Goal: Transaction & Acquisition: Purchase product/service

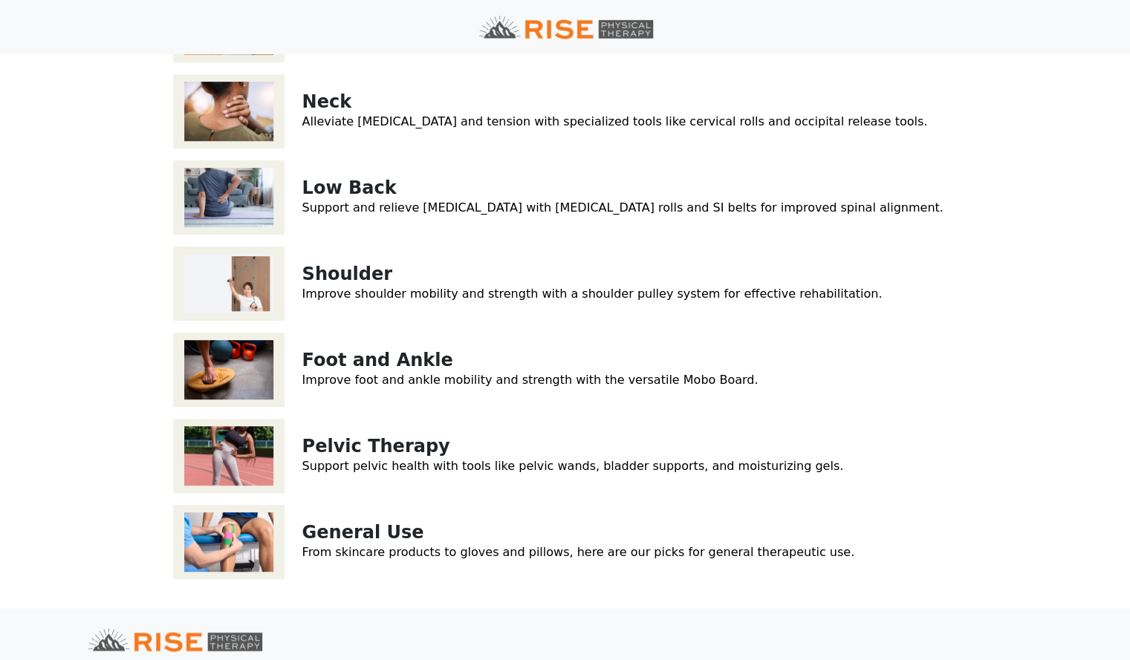
scroll to position [405, 0]
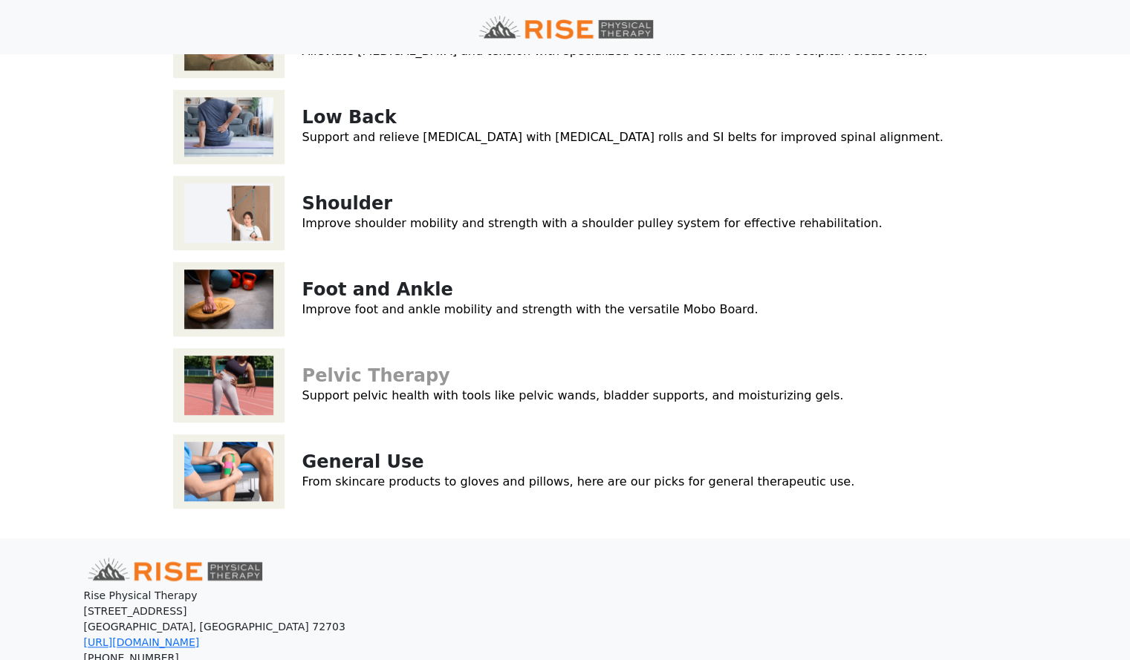
click at [401, 379] on link "Pelvic Therapy" at bounding box center [376, 375] width 148 height 21
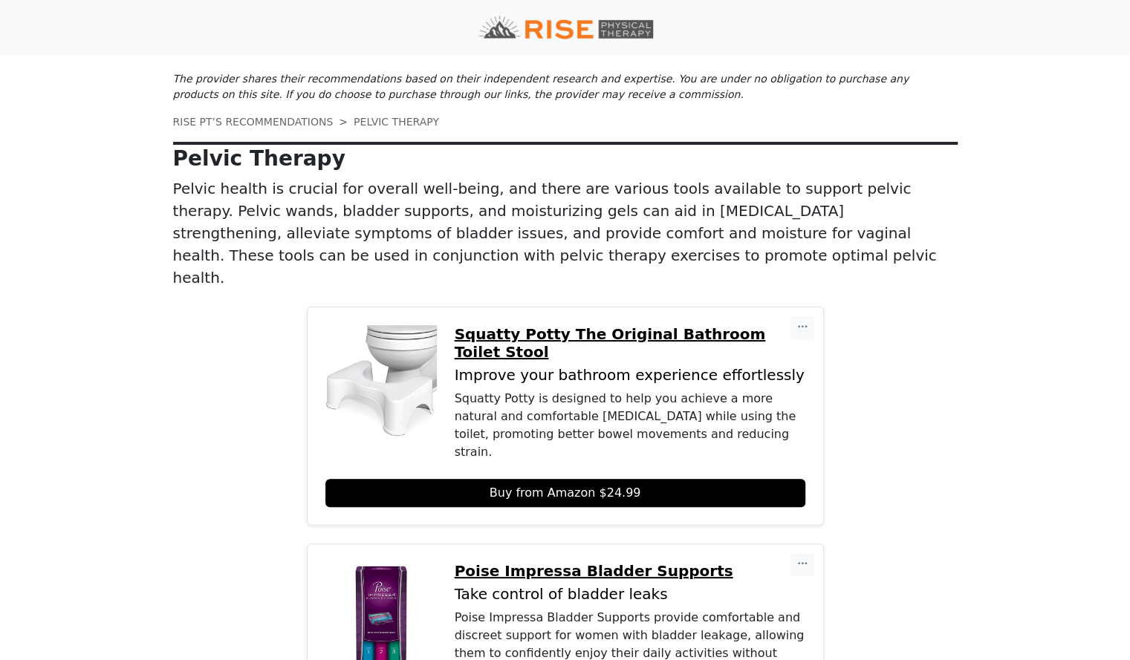
click at [615, 479] on link "Buy from Amazon $24.99" at bounding box center [565, 493] width 480 height 28
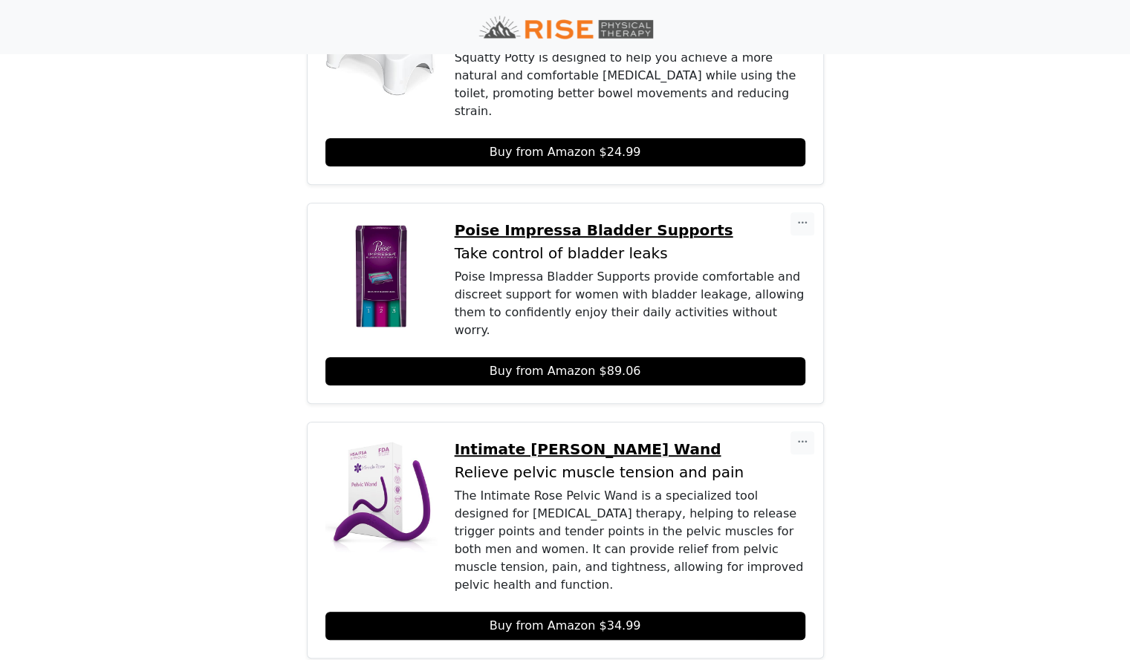
scroll to position [342, 0]
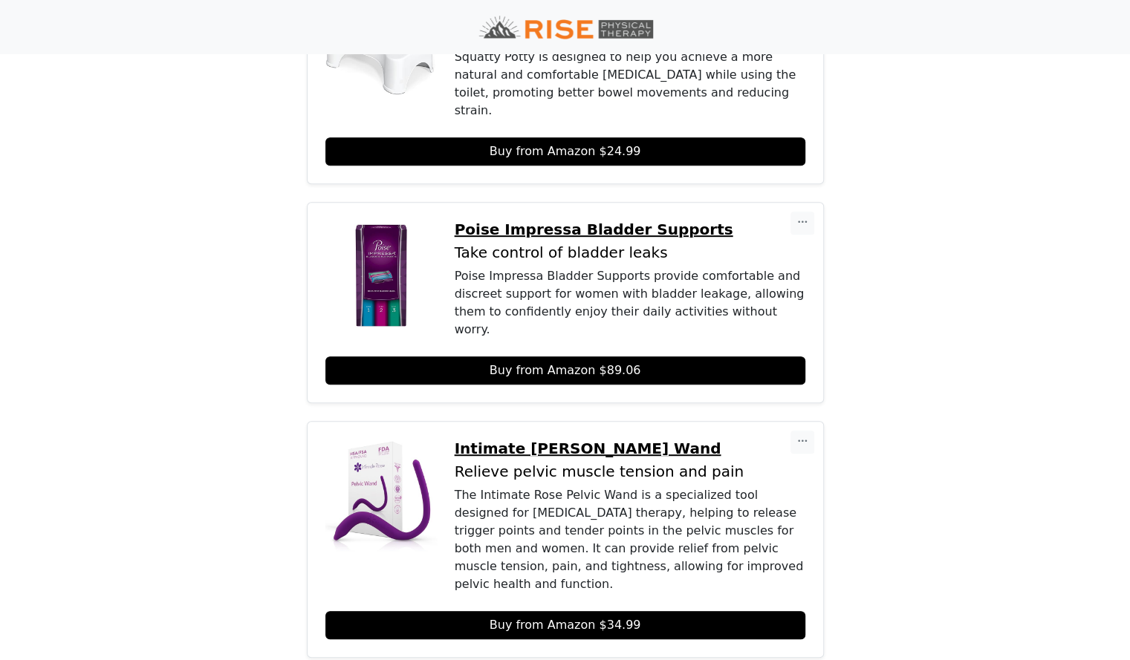
click at [546, 357] on link "Buy from Amazon $89.06" at bounding box center [565, 371] width 480 height 28
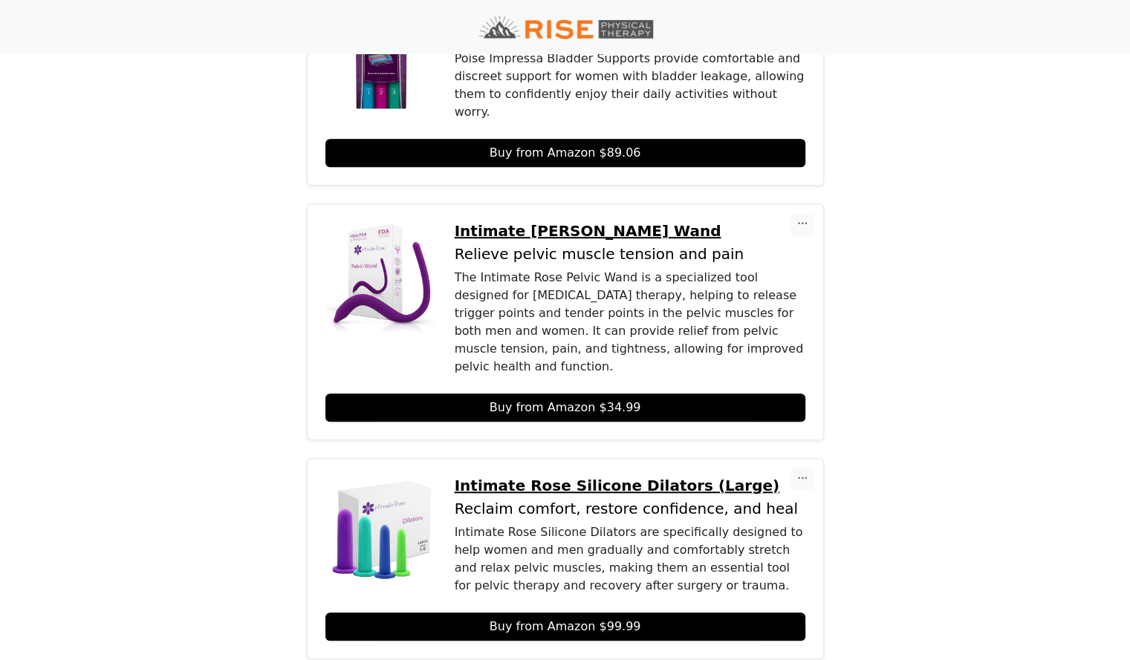
scroll to position [587, 0]
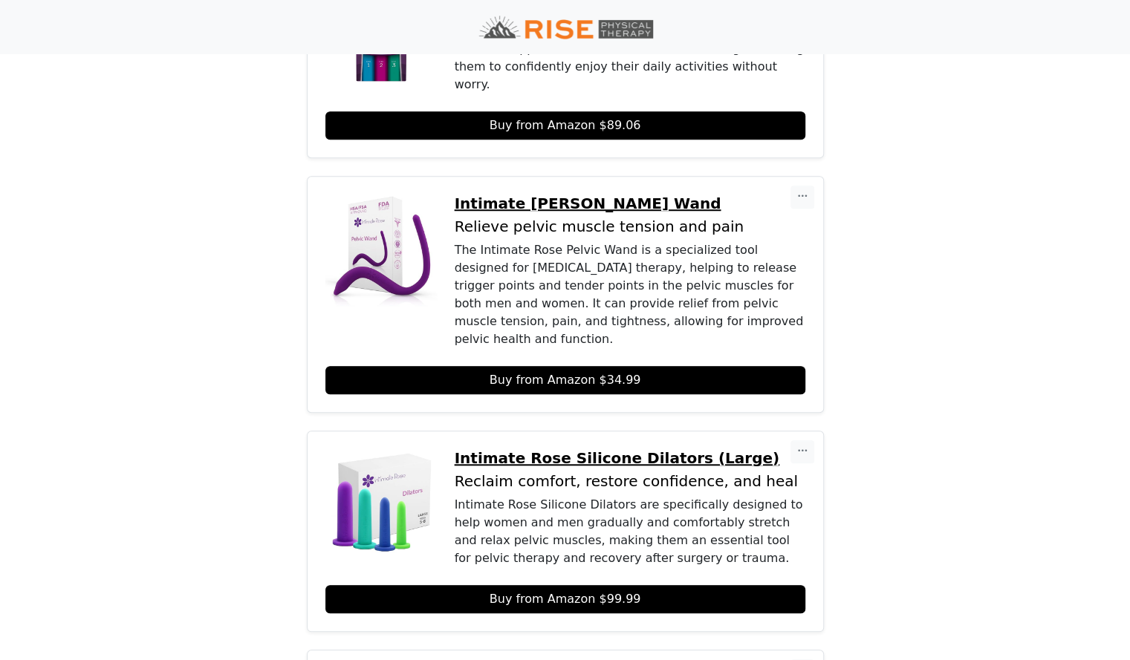
click at [597, 366] on link "Buy from Amazon $34.99" at bounding box center [565, 380] width 480 height 28
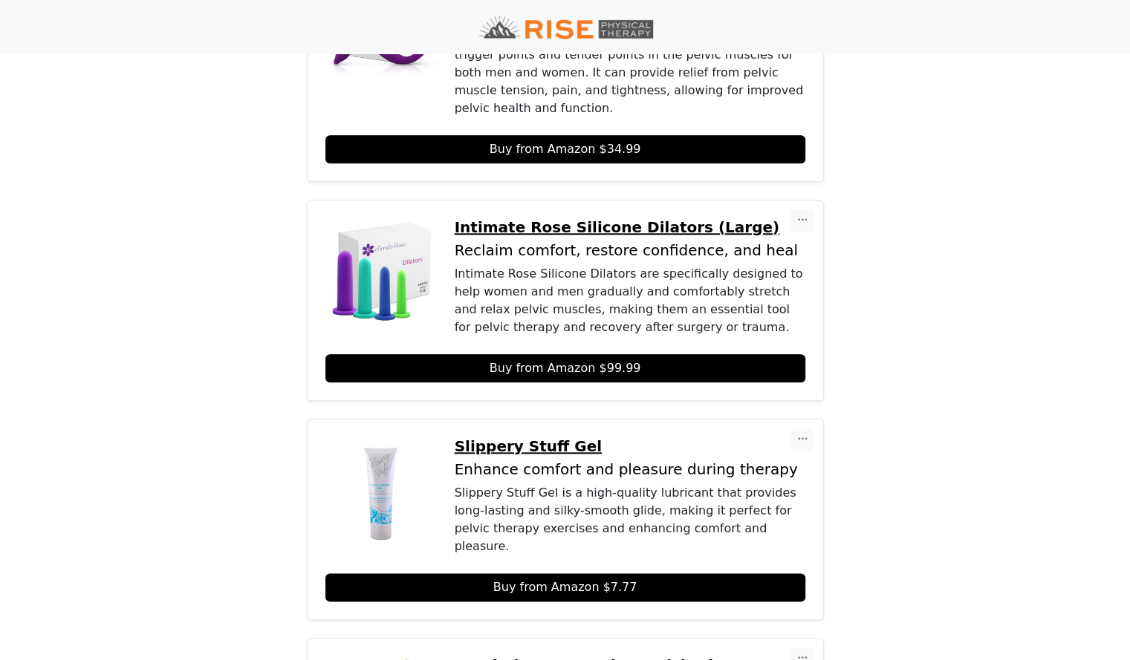
scroll to position [833, 0]
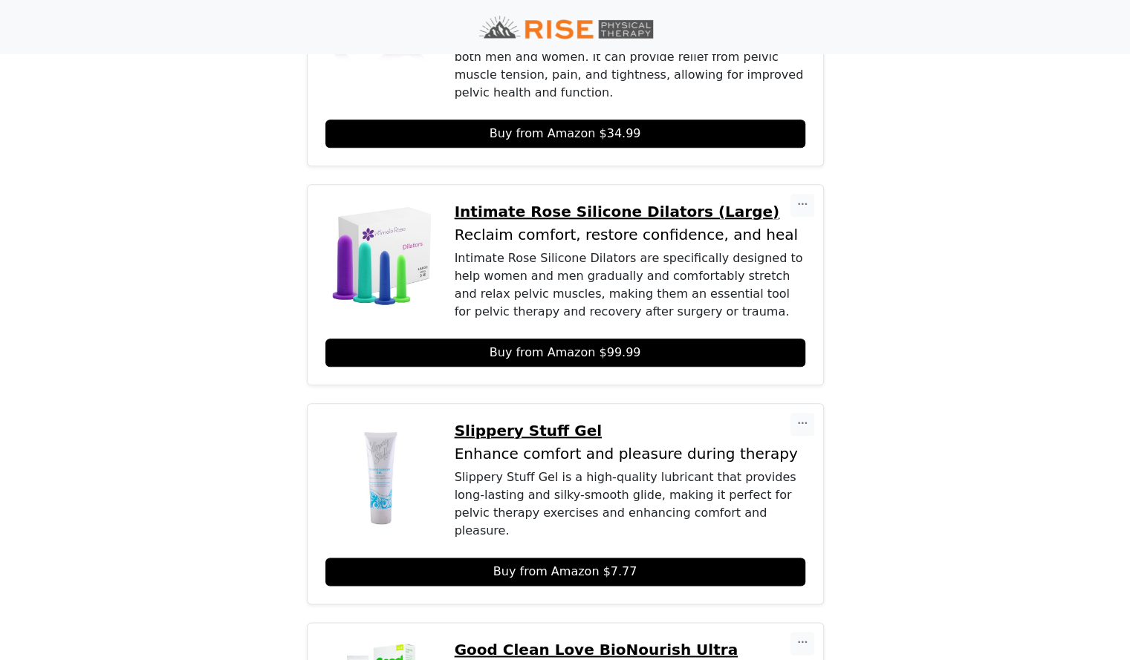
click at [621, 339] on link "Buy from Amazon $99.99" at bounding box center [565, 353] width 480 height 28
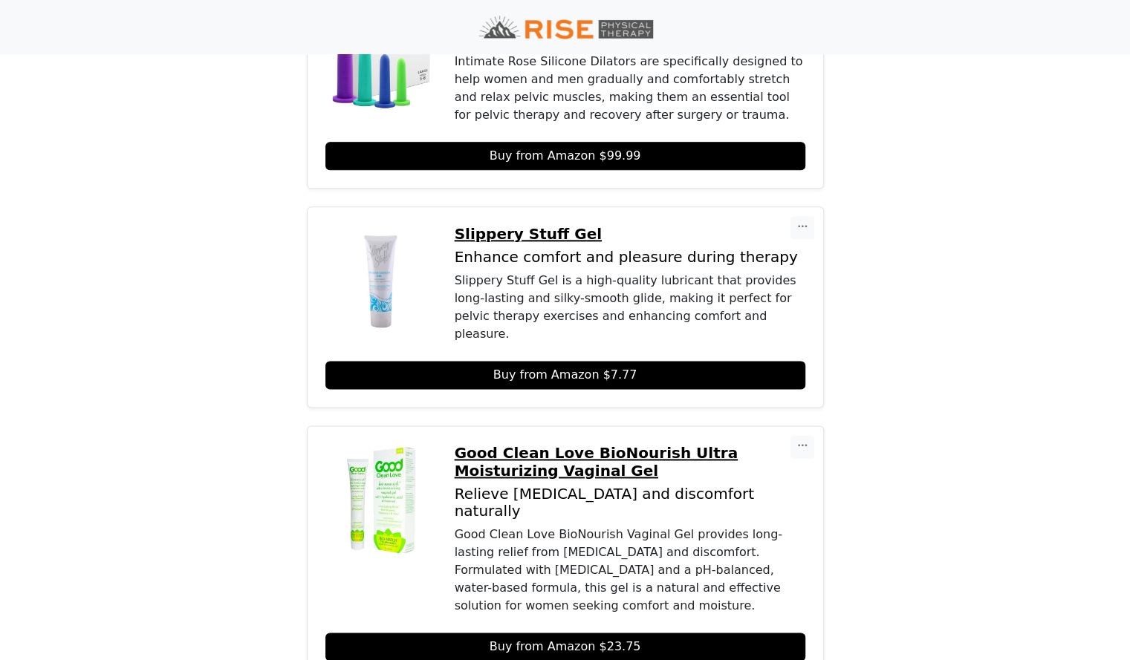
scroll to position [1031, 0]
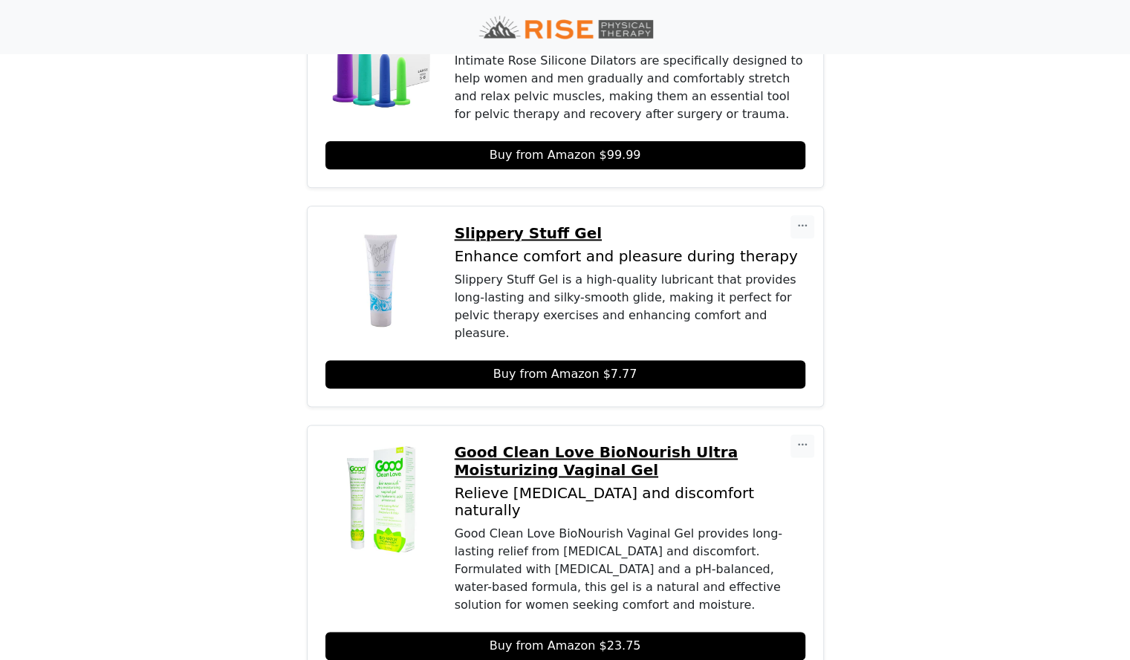
click at [618, 360] on link "Buy from Amazon $7.77" at bounding box center [565, 374] width 480 height 28
click at [576, 632] on link "Buy from Amazon $23.75" at bounding box center [565, 646] width 480 height 28
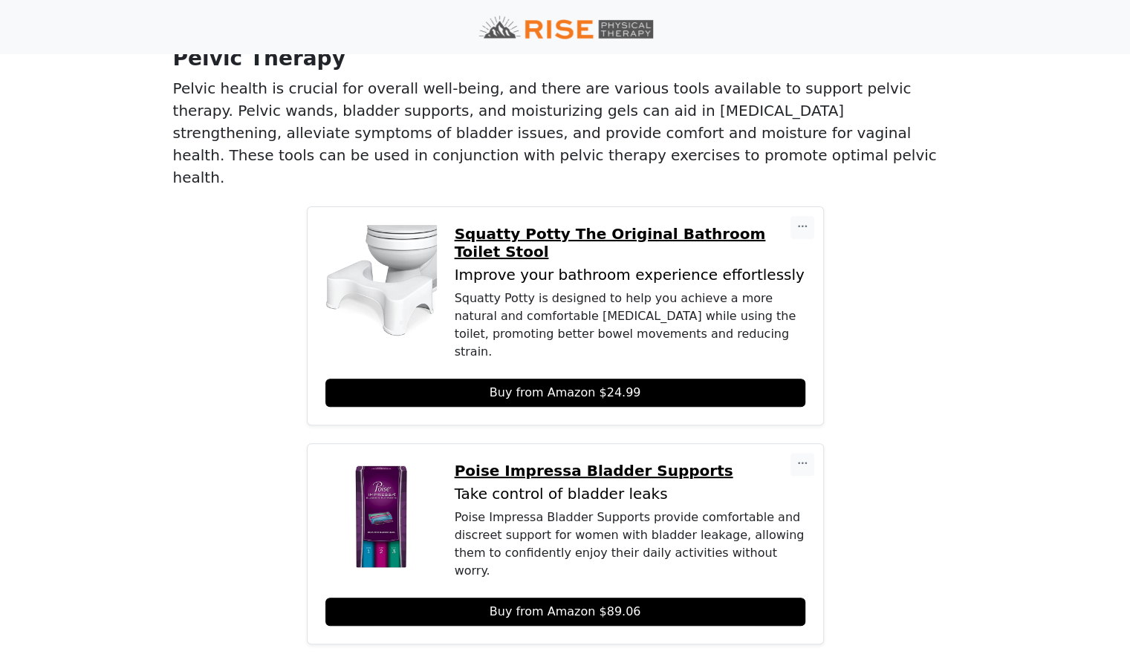
scroll to position [63, 0]
